Goal: Transaction & Acquisition: Purchase product/service

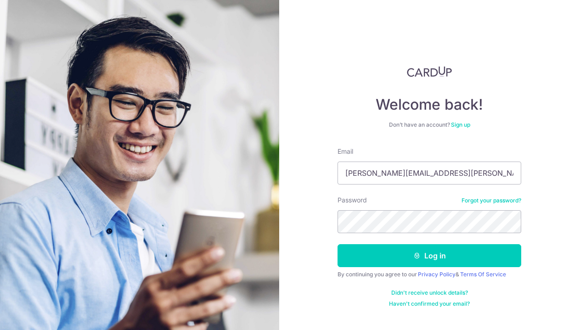
type input "[PERSON_NAME][EMAIL_ADDRESS][PERSON_NAME][DOMAIN_NAME]"
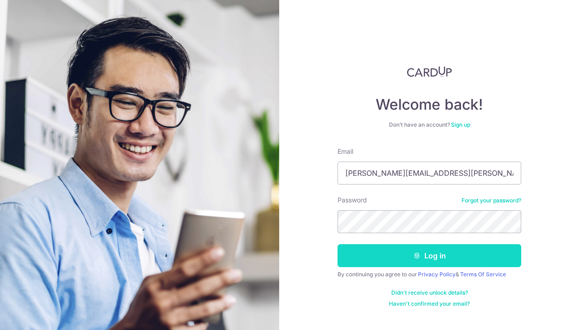
click at [443, 252] on button "Log in" at bounding box center [430, 255] width 184 height 23
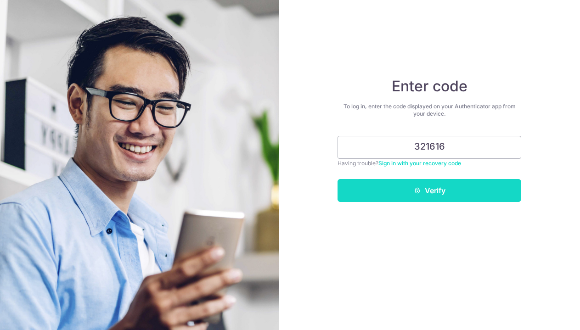
type input "321616"
click at [477, 183] on button "Verify" at bounding box center [430, 190] width 184 height 23
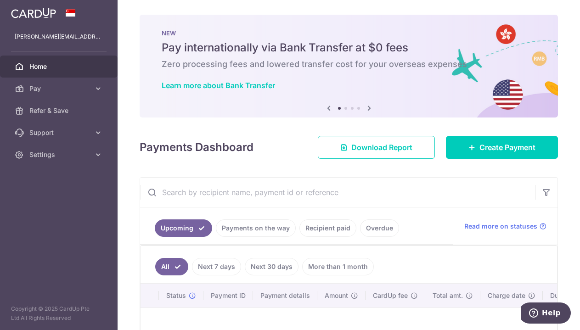
click at [0, 0] on html "raahul@raahul.com Home Pay Payments Recipients Cards Refer & Save Support FAQ C…" at bounding box center [290, 165] width 580 height 330
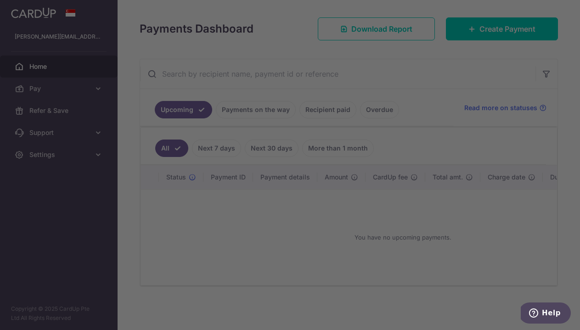
scroll to position [127, 0]
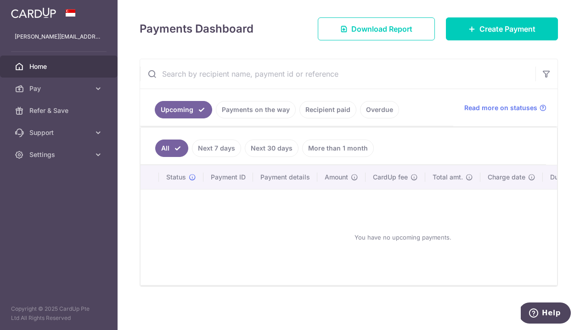
click at [296, 119] on li "Recipient paid" at bounding box center [326, 109] width 61 height 17
click at [300, 119] on link "Recipient paid" at bounding box center [328, 109] width 57 height 17
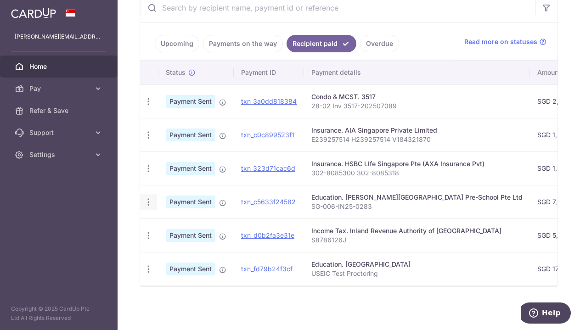
scroll to position [0, 0]
click at [144, 207] on icon "button" at bounding box center [149, 203] width 10 height 10
click at [34, 231] on div at bounding box center [290, 165] width 580 height 330
drag, startPoint x: 193, startPoint y: 226, endPoint x: 352, endPoint y: 225, distance: 158.6
click at [352, 202] on div "Education. Newton - EtonHouse Pre-School Pte Ltd" at bounding box center [417, 197] width 211 height 9
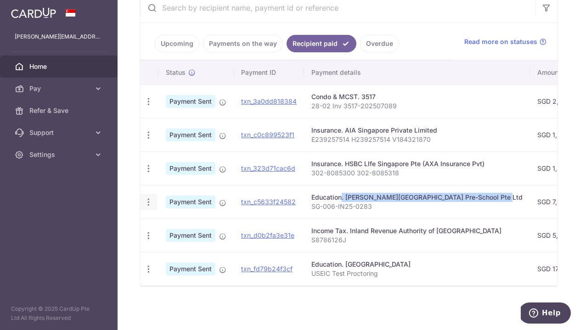
copy div "Education. Newton - EtonHouse Pre-School Pte Ltd"
click at [312, 202] on div "Education. Newton - EtonHouse Pre-School Pte Ltd" at bounding box center [417, 197] width 211 height 9
click at [166, 209] on span "Payment Sent" at bounding box center [191, 202] width 50 height 13
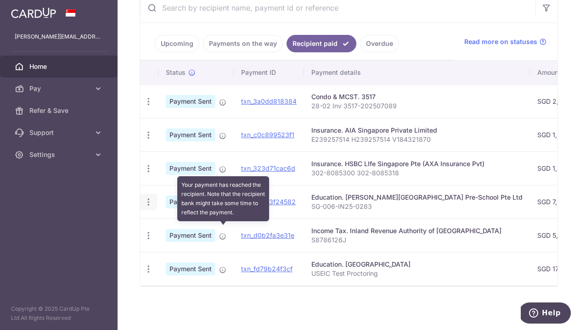
click at [219, 207] on icon at bounding box center [222, 202] width 7 height 7
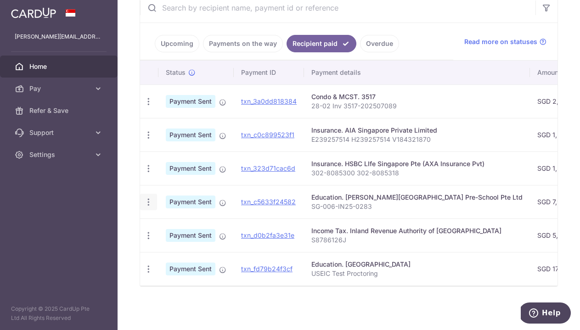
click at [155, 52] on link "Upcoming" at bounding box center [177, 43] width 45 height 17
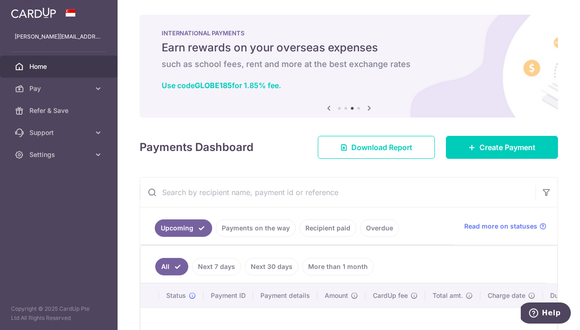
click at [324, 114] on icon at bounding box center [329, 107] width 11 height 11
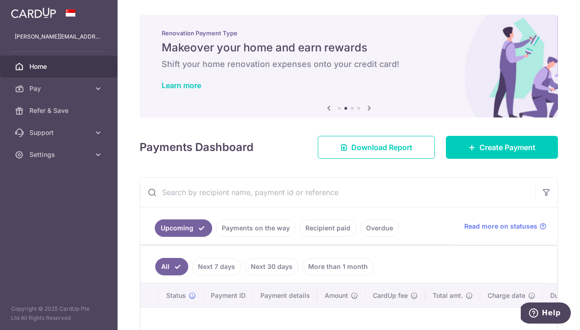
scroll to position [28, 0]
click at [324, 102] on icon at bounding box center [329, 107] width 11 height 11
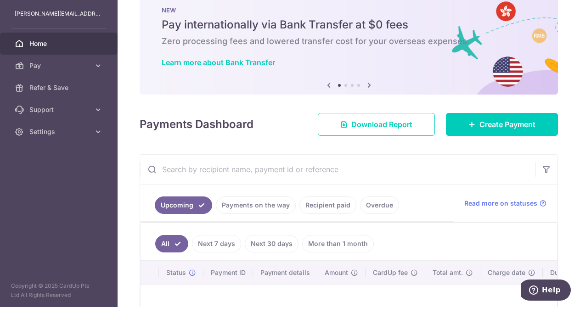
click at [324, 102] on icon at bounding box center [329, 107] width 11 height 11
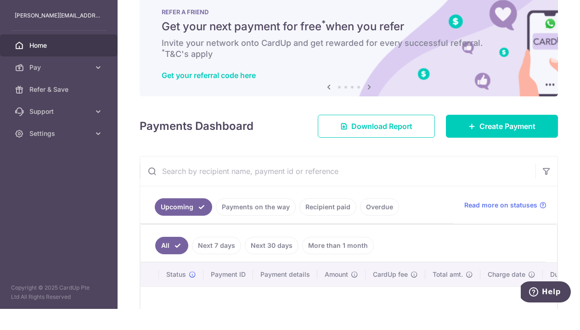
click at [324, 113] on icon at bounding box center [329, 107] width 11 height 11
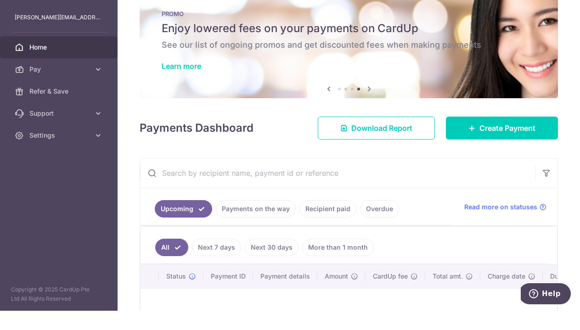
click at [324, 113] on icon at bounding box center [329, 107] width 11 height 11
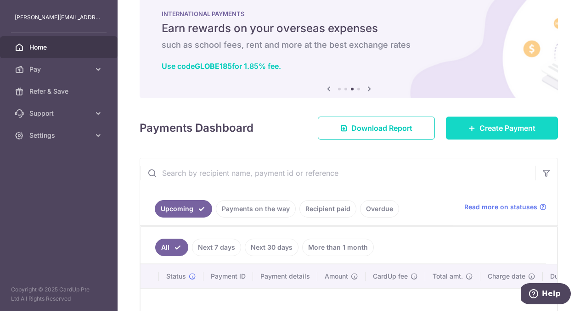
click at [503, 151] on span "Create Payment" at bounding box center [508, 147] width 56 height 11
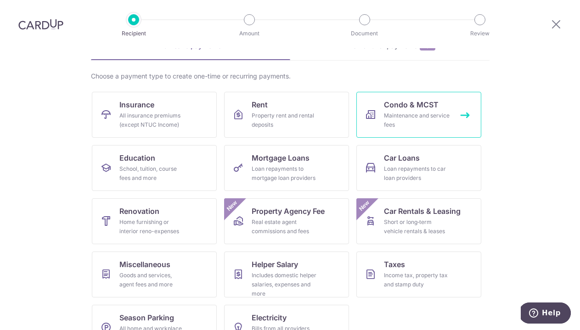
scroll to position [52, 0]
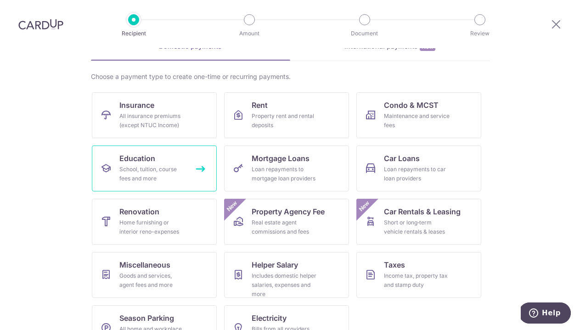
click at [179, 146] on link "Education School, tuition, course fees and more" at bounding box center [154, 169] width 125 height 46
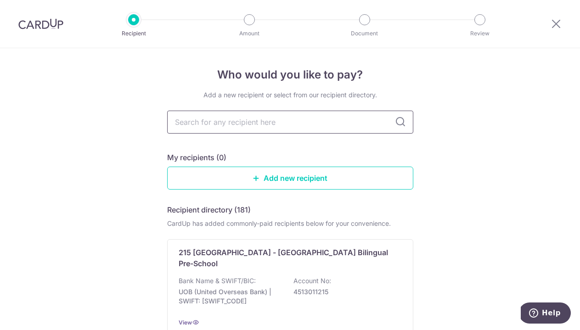
click at [224, 129] on input "text" at bounding box center [290, 122] width 246 height 23
type input "Eton hou"
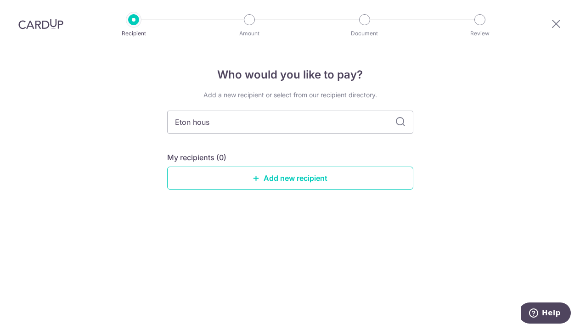
type input "Eton house"
click at [398, 123] on icon at bounding box center [400, 122] width 11 height 11
click at [234, 129] on input "Eton house" at bounding box center [290, 122] width 246 height 23
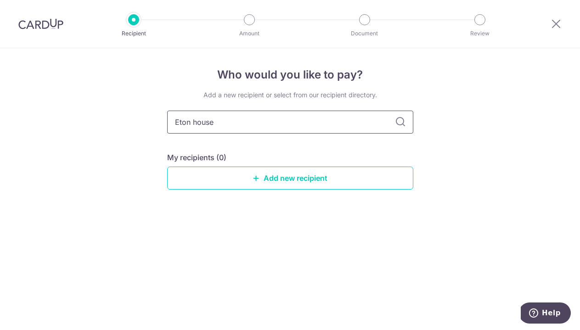
click at [234, 129] on input "Eton house" at bounding box center [290, 122] width 246 height 23
paste input "ducation. Newton - EtonHouse Pre-School Pte Ltd"
type input "Education. Newton - EtonHouse Pre-School Pte Ltd"
click at [458, 104] on div "Who would you like to pay? Add a new recipient or select from our recipient dir…" at bounding box center [290, 189] width 580 height 282
drag, startPoint x: 214, startPoint y: 126, endPoint x: 136, endPoint y: 121, distance: 77.8
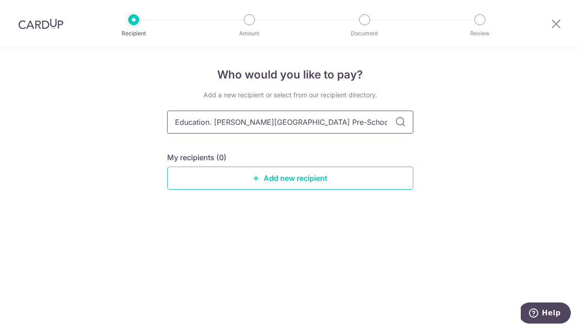
click at [136, 121] on div "Who would you like to pay? Add a new recipient or select from our recipient dir…" at bounding box center [290, 189] width 580 height 282
type input "Newton - EtonHouse Pre-School Pte Ltd"
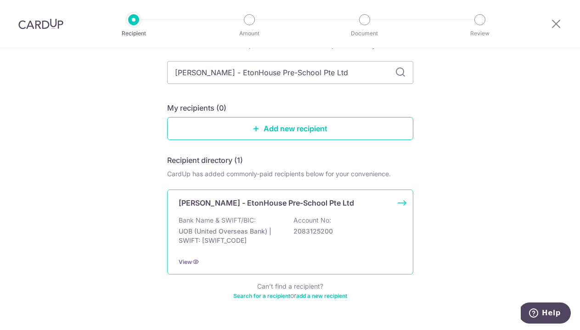
scroll to position [49, 0]
click at [356, 223] on div "Bank Name & SWIFT/BIC: UOB (United Overseas Bank) | SWIFT: UOVBSGSGXXX Account …" at bounding box center [290, 233] width 223 height 34
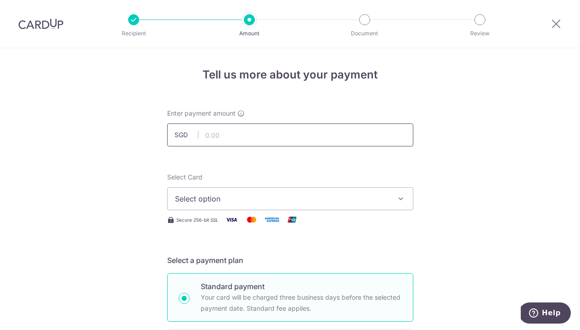
click at [304, 144] on input "text" at bounding box center [290, 135] width 246 height 23
type input "7,992.66"
click at [313, 205] on span "Select option" at bounding box center [282, 198] width 214 height 11
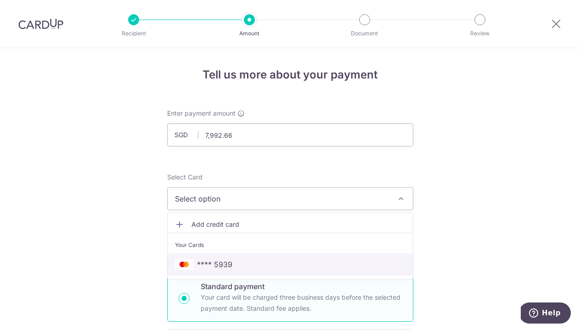
click at [296, 270] on span "**** 5939" at bounding box center [290, 264] width 231 height 11
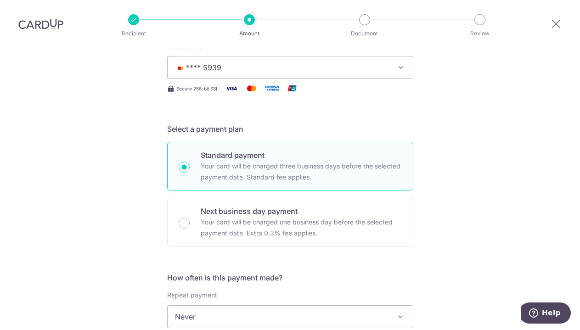
scroll to position [210, 0]
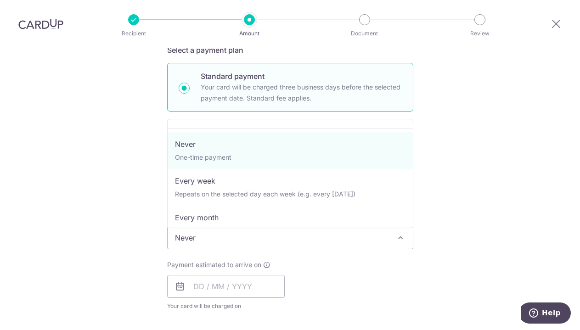
click at [277, 242] on span "Never" at bounding box center [290, 238] width 245 height 22
click at [318, 271] on div "Payment estimated to arrive on Your card will be charged on for the first payme…" at bounding box center [290, 286] width 257 height 51
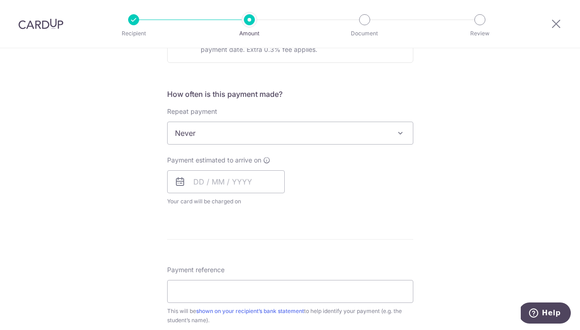
scroll to position [347, 0]
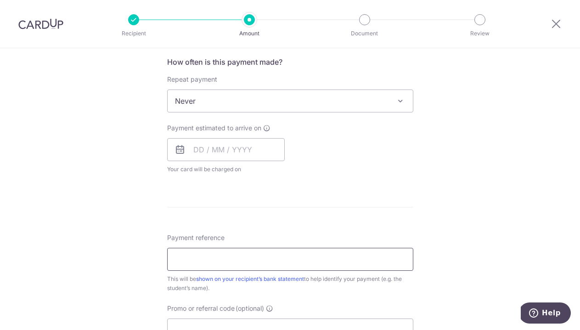
click at [313, 266] on input "Payment reference" at bounding box center [290, 259] width 246 height 23
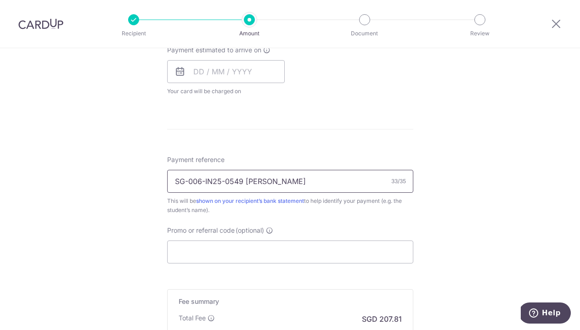
scroll to position [426, 0]
type input "SG-006-IN25-0549 Sophie Lao Kumar"
click at [395, 263] on input "Promo or referral code (optional)" at bounding box center [290, 251] width 246 height 23
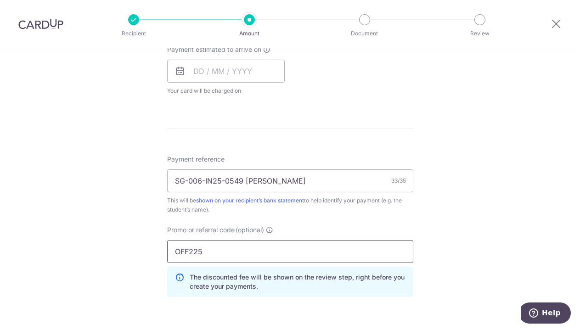
type input "OFF225"
click at [519, 163] on div "Tell us more about your payment Enter payment amount SGD 7,992.66 7992.66 Selec…" at bounding box center [290, 58] width 580 height 873
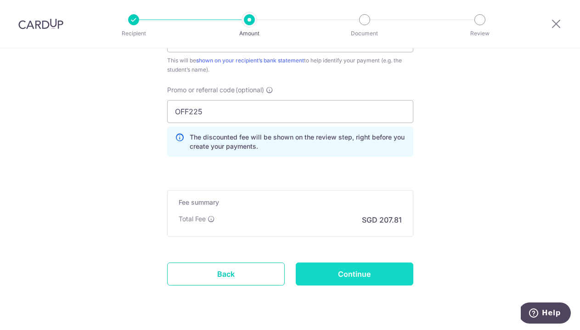
scroll to position [566, 0]
click at [401, 286] on input "Continue" at bounding box center [355, 274] width 118 height 23
type input "Create Schedule"
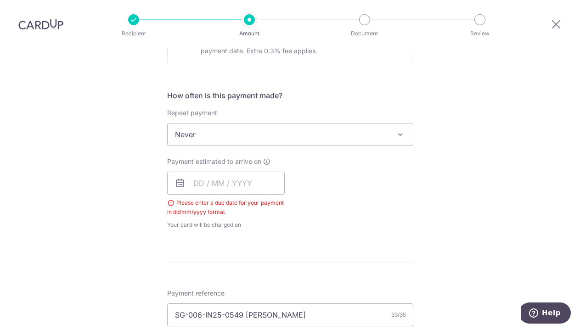
scroll to position [285, 0]
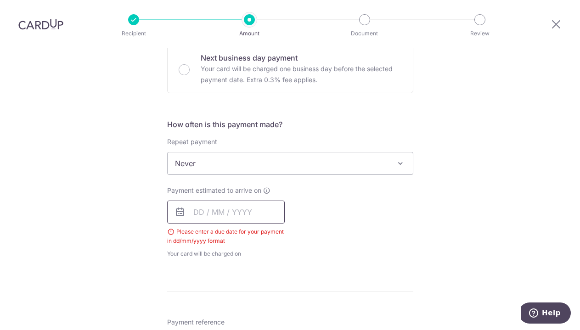
click at [267, 201] on input "text" at bounding box center [226, 212] width 118 height 23
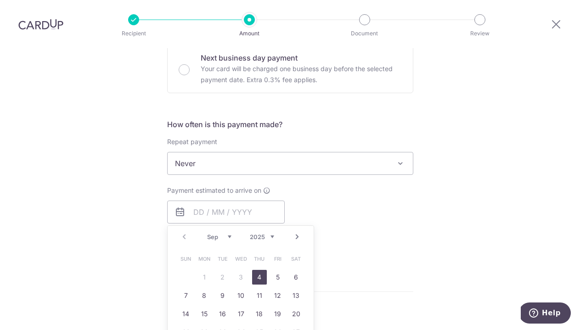
click at [258, 270] on link "4" at bounding box center [259, 277] width 15 height 15
type input "[DATE]"
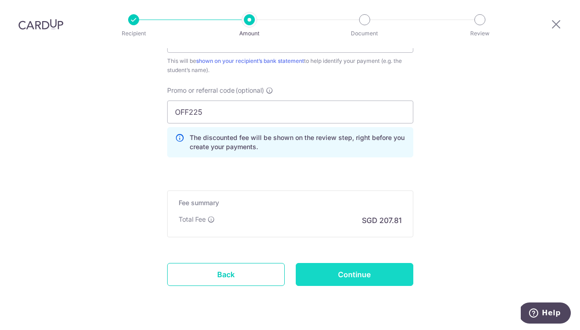
scroll to position [603, 0]
click at [367, 263] on input "Continue" at bounding box center [355, 274] width 118 height 23
type input "Create Schedule"
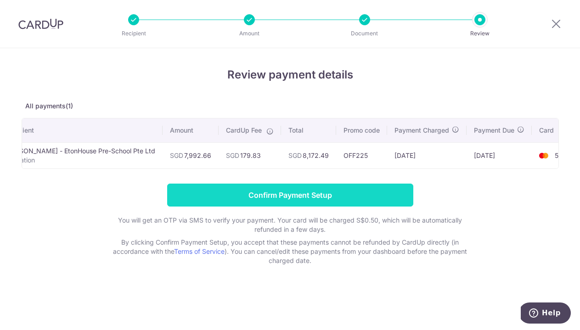
scroll to position [0, 27]
click at [380, 204] on input "Confirm Payment Setup" at bounding box center [290, 195] width 246 height 23
